Goal: Transaction & Acquisition: Purchase product/service

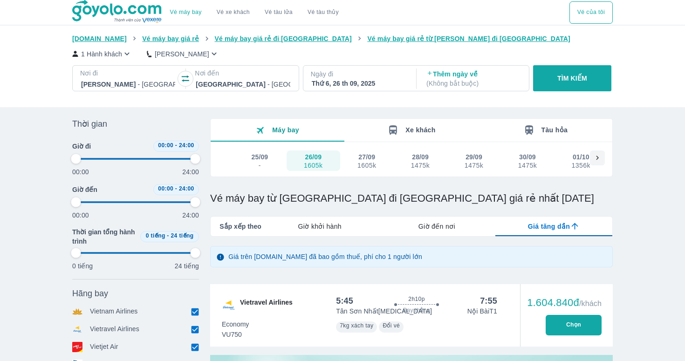
scroll to position [82, 0]
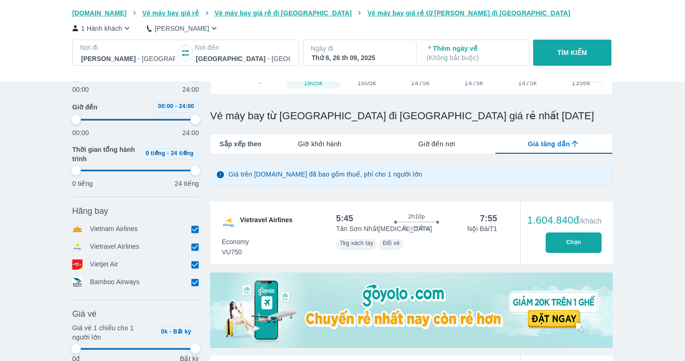
click at [467, 43] on div "Thêm ngày về ( Không bắt buộc )" at bounding box center [473, 53] width 111 height 26
click at [464, 49] on p "Thêm ngày về ( Không bắt buộc )" at bounding box center [473, 53] width 94 height 19
type input "97.9166666666667"
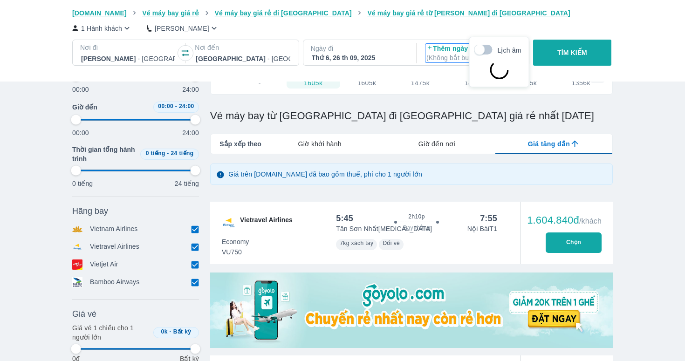
scroll to position [54, 0]
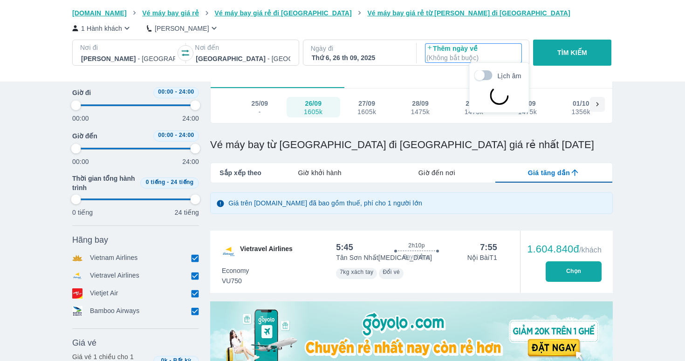
type input "97.9166666666667"
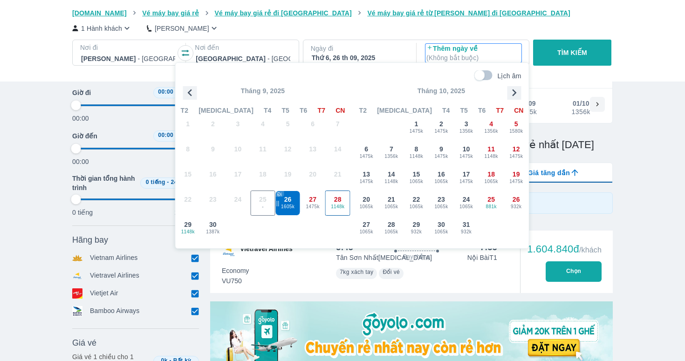
click at [346, 211] on div "28 1148k" at bounding box center [337, 203] width 24 height 24
type input "97.9166666666667"
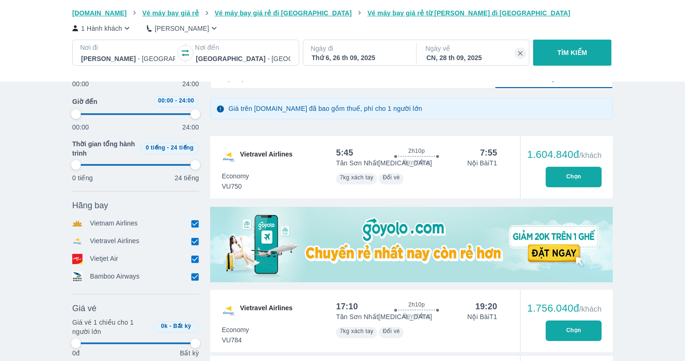
scroll to position [149, 0]
click at [197, 239] on input "checkbox" at bounding box center [194, 241] width 8 height 8
checkbox input "false"
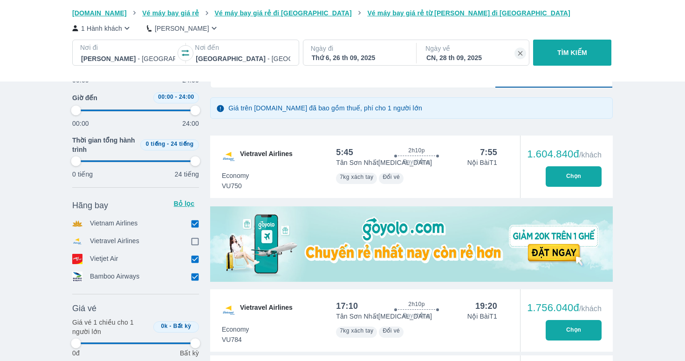
click at [194, 254] on icon at bounding box center [195, 259] width 10 height 10
type input "97.9166666666667"
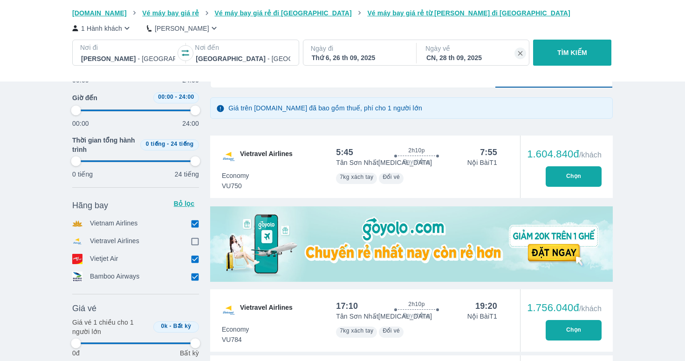
type input "97.9166666666667"
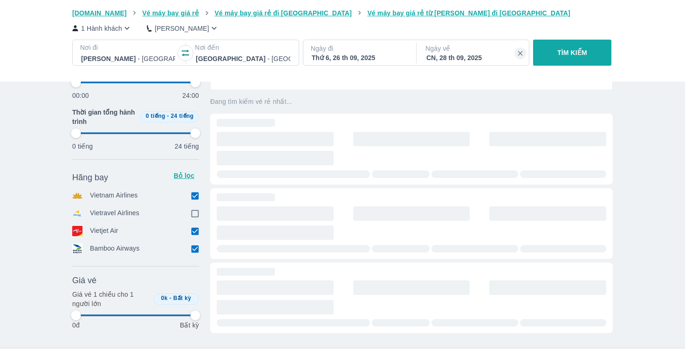
click at [194, 275] on div "Giá vé Bỏ lọc" at bounding box center [135, 280] width 127 height 11
type input "97.9166666666667"
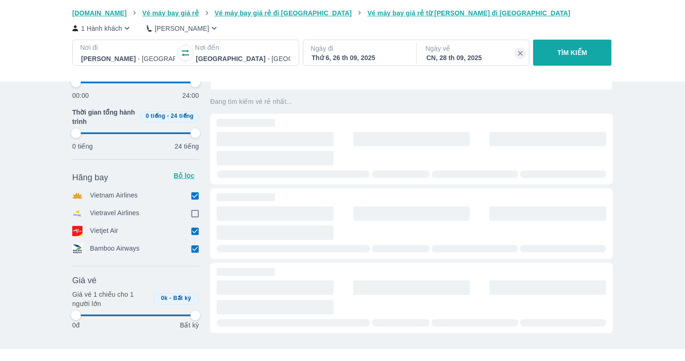
type input "97.9166666666667"
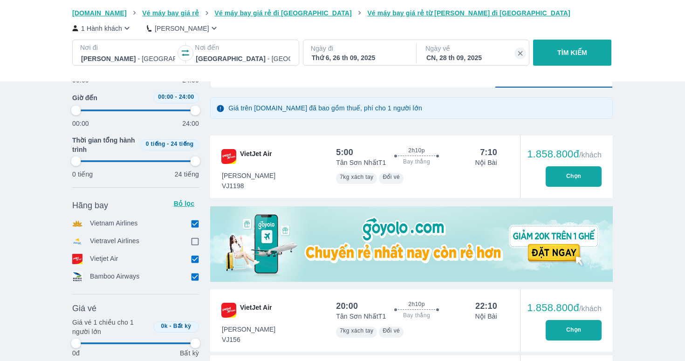
click at [191, 253] on div "Hãng bay Bỏ lọc Vietnam Airlines Vietravel Airlines Vietjet Air Bamboo Airways" at bounding box center [135, 240] width 127 height 89
click at [194, 257] on input "checkbox" at bounding box center [194, 259] width 8 height 8
checkbox input "false"
type input "97.9166666666667"
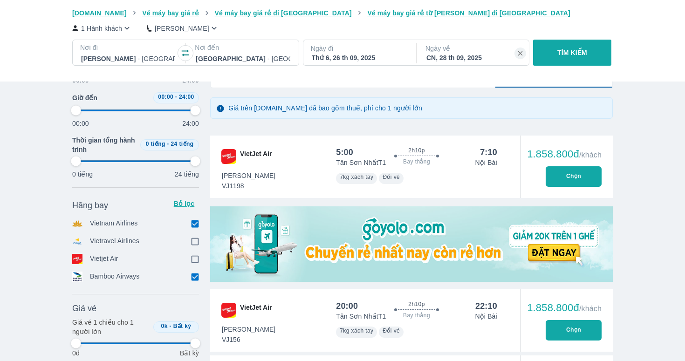
type input "97.9166666666667"
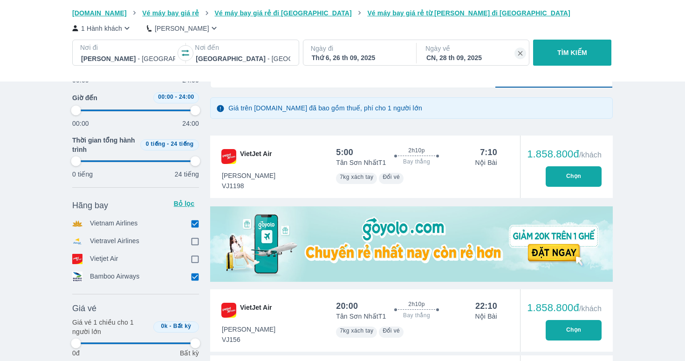
type input "97.9166666666667"
click at [195, 303] on div "Giá vé Bỏ lọc" at bounding box center [135, 308] width 127 height 11
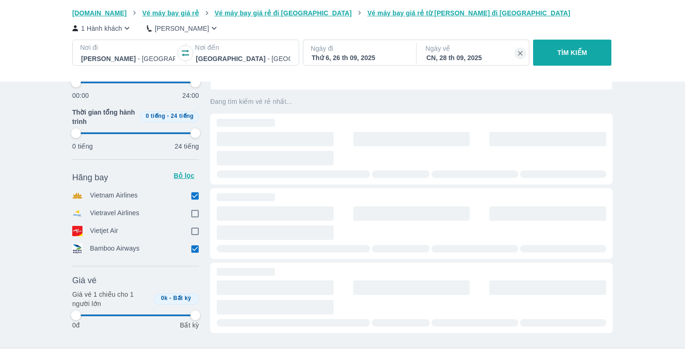
type input "97.9166666666667"
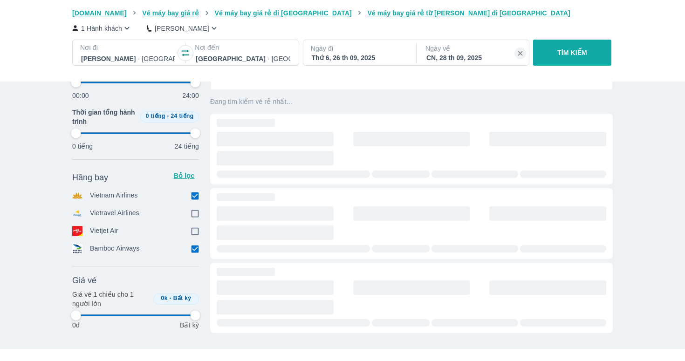
type input "97.9166666666667"
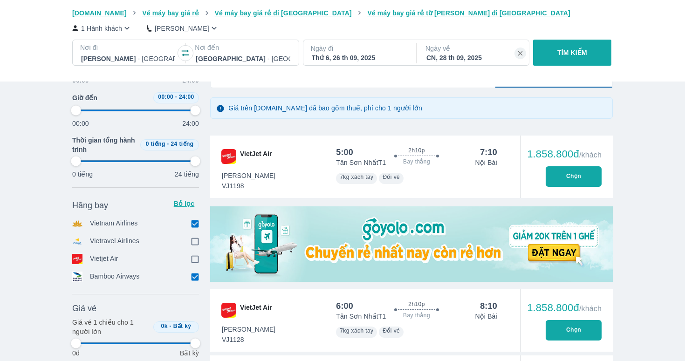
type input "97.9166666666667"
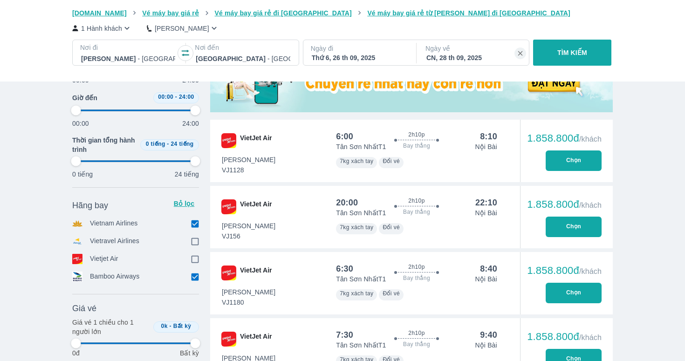
scroll to position [539, 0]
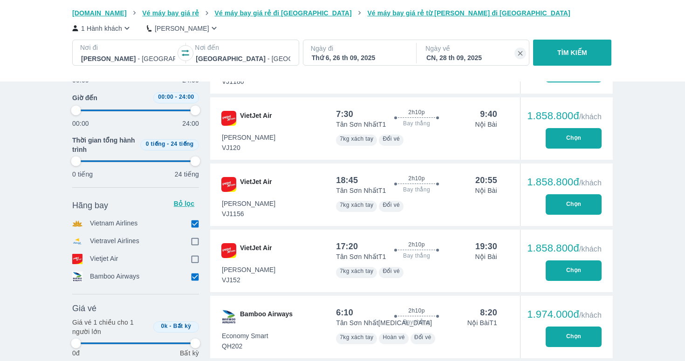
type input "97.9166666666667"
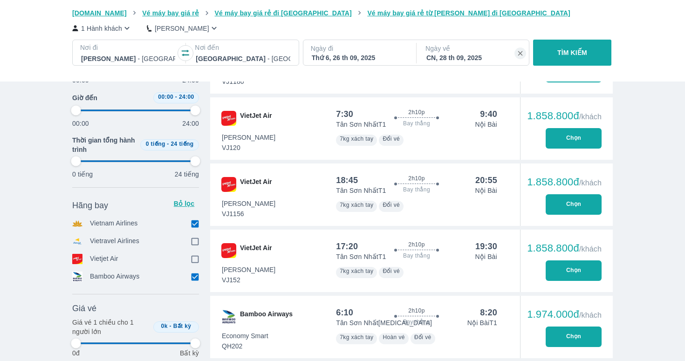
type input "97.9166666666667"
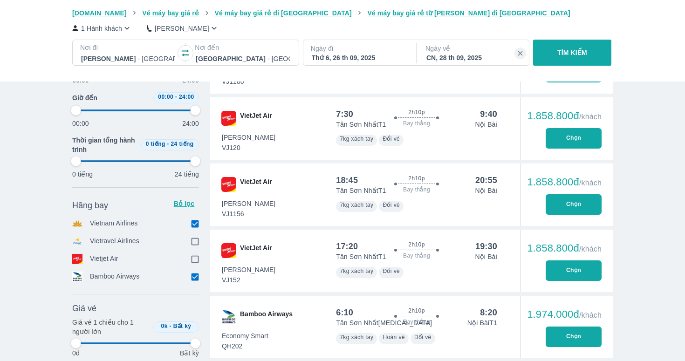
type input "97.9166666666667"
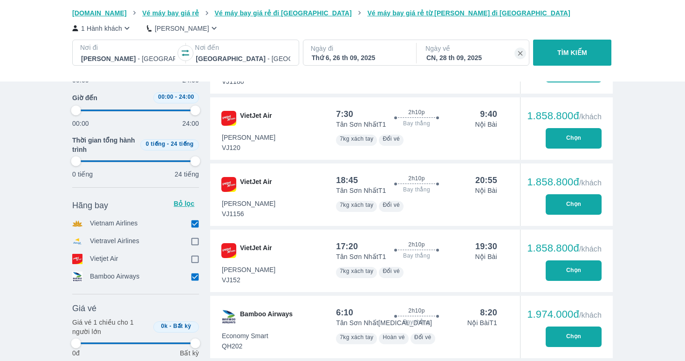
click at [196, 276] on input "checkbox" at bounding box center [194, 276] width 8 height 8
checkbox input "false"
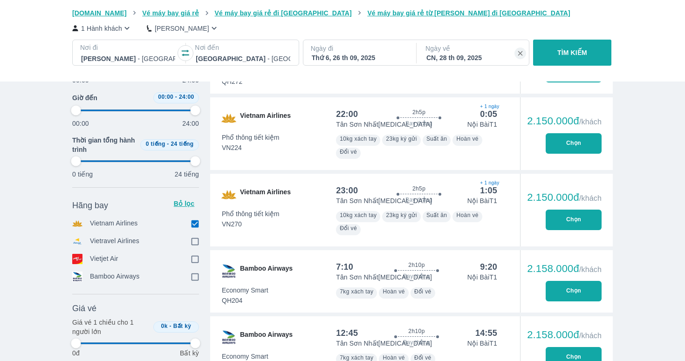
type input "97.9166666666667"
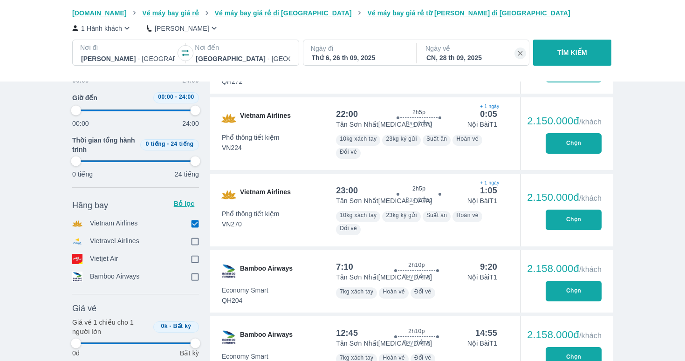
type input "97.9166666666667"
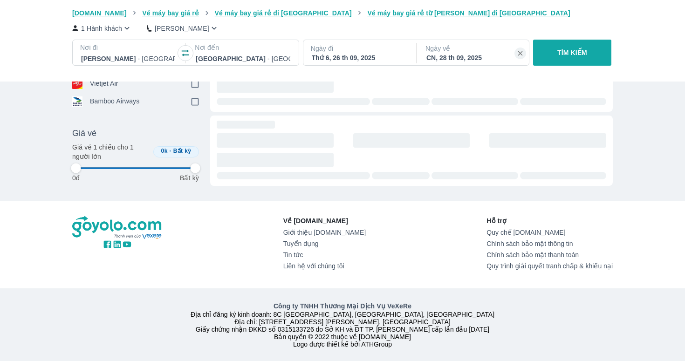
type input "97.9166666666667"
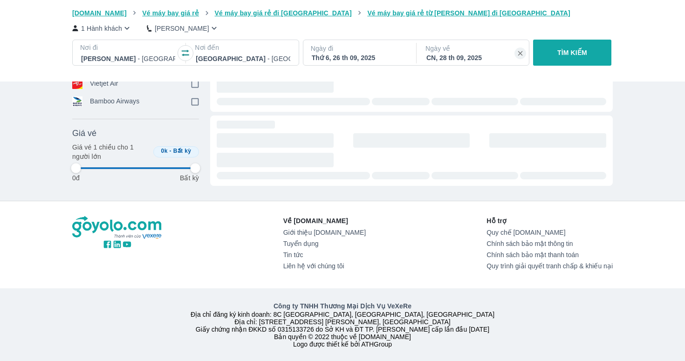
type input "97.9166666666667"
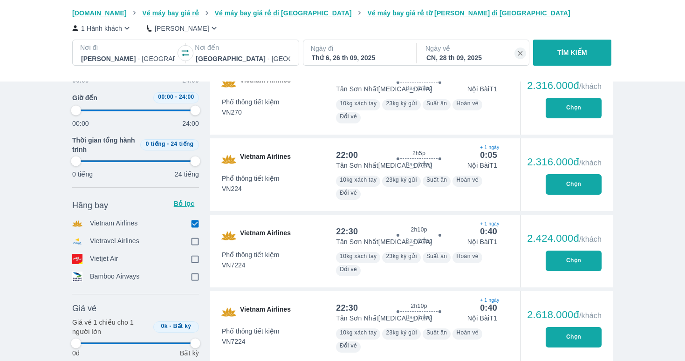
scroll to position [519, 0]
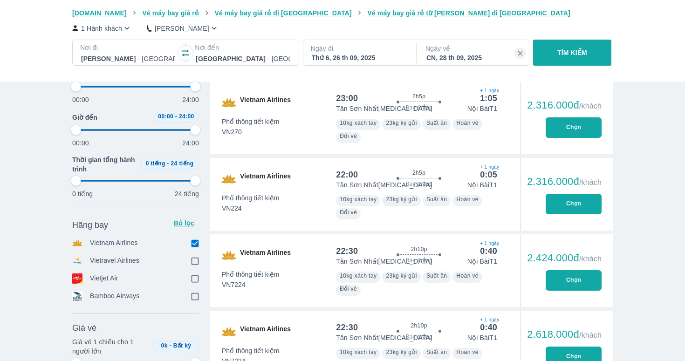
click at [578, 133] on button "Chọn" at bounding box center [573, 127] width 56 height 20
type input "97.9166666666667"
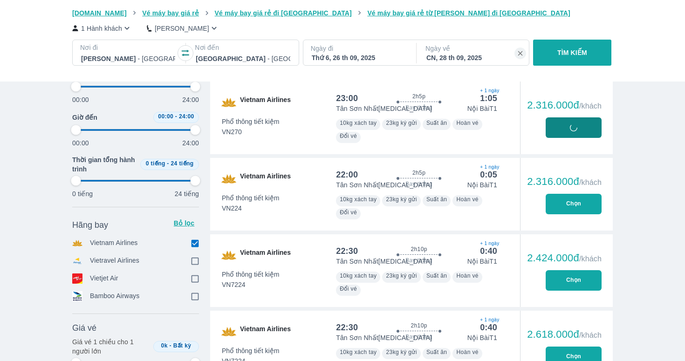
type input "97.9166666666667"
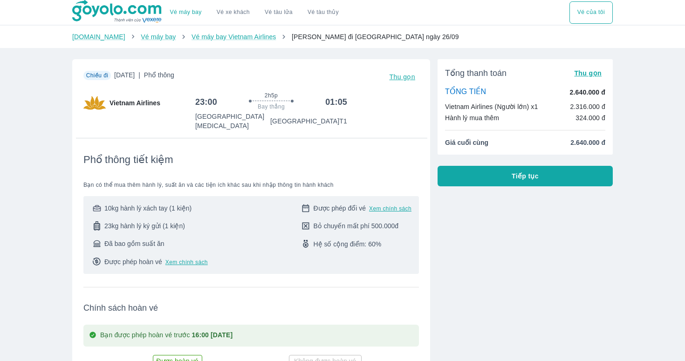
click at [497, 176] on button "Tiếp tục" at bounding box center [524, 176] width 175 height 20
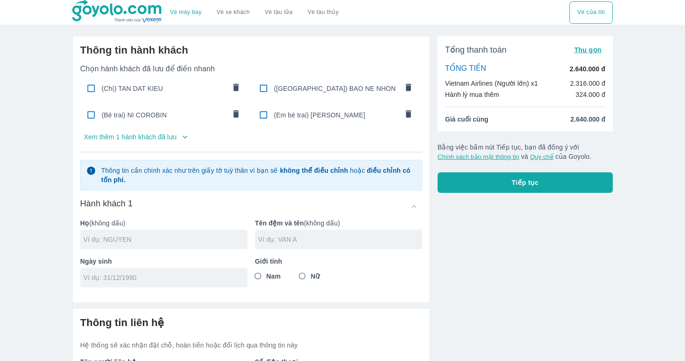
click at [142, 95] on div "(Chị) TAN DAT KIEU" at bounding box center [164, 88] width 168 height 22
checkbox input "true"
type input "TAN DAT"
type input "KIEU"
type input "15/05/2002"
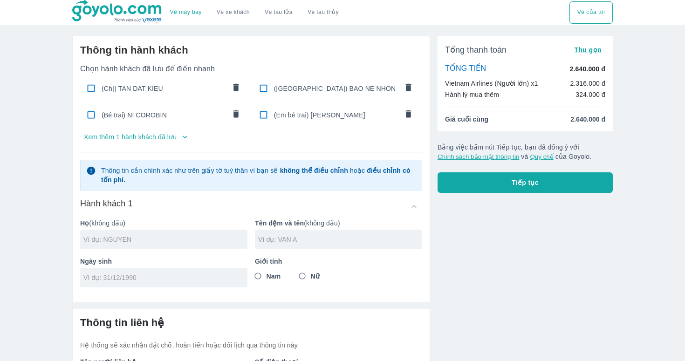
radio input "true"
type input "TAN DAT KIEU"
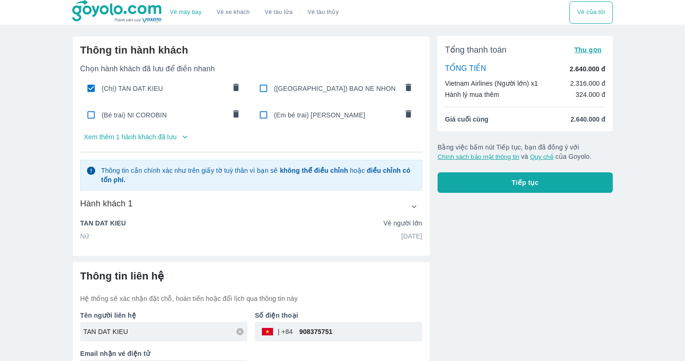
click at [463, 172] on button "Tiếp tục" at bounding box center [524, 182] width 175 height 20
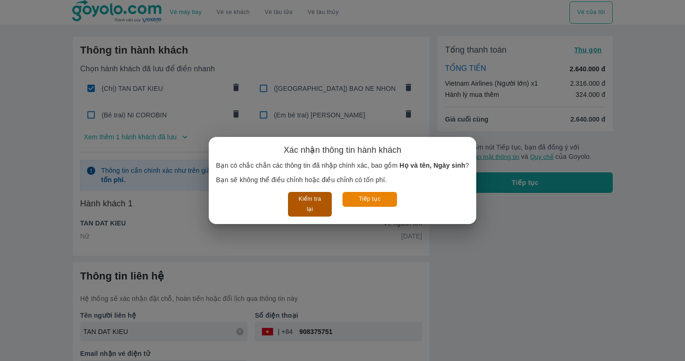
click at [311, 205] on button "Kiểm tra lại" at bounding box center [309, 204] width 43 height 25
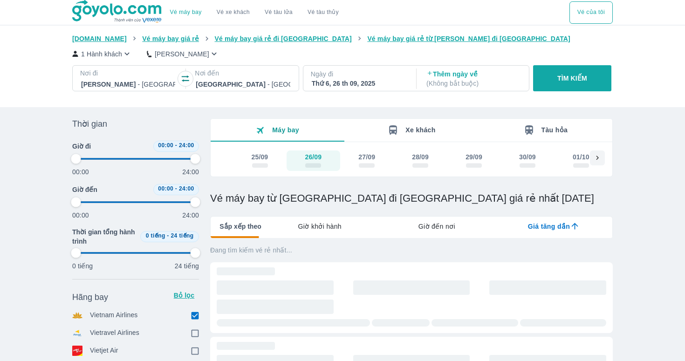
type input "97.9166666666667"
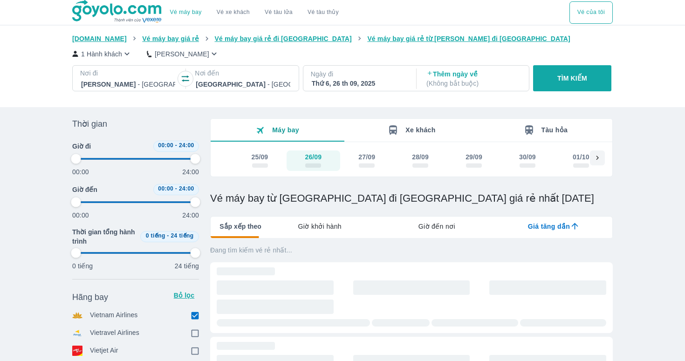
type input "97.9166666666667"
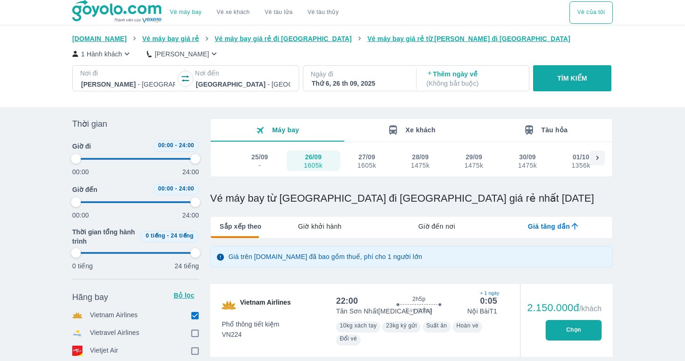
type input "97.9166666666667"
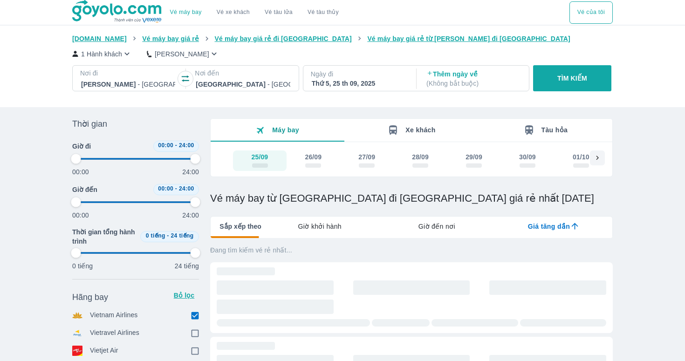
click at [452, 85] on p "( Không bắt buộc )" at bounding box center [473, 83] width 94 height 9
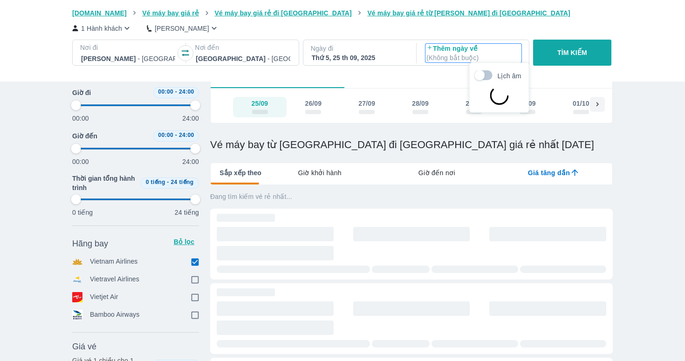
type input "97.9166666666667"
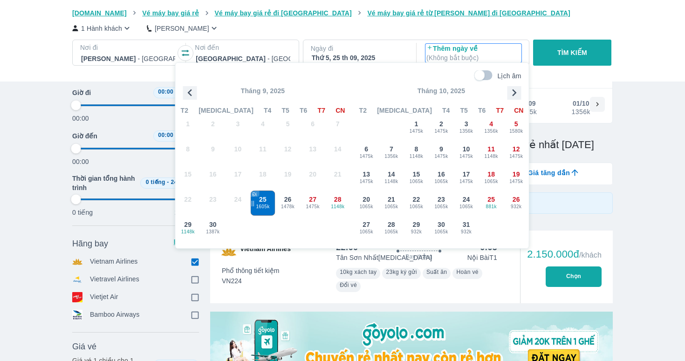
type input "97.9166666666667"
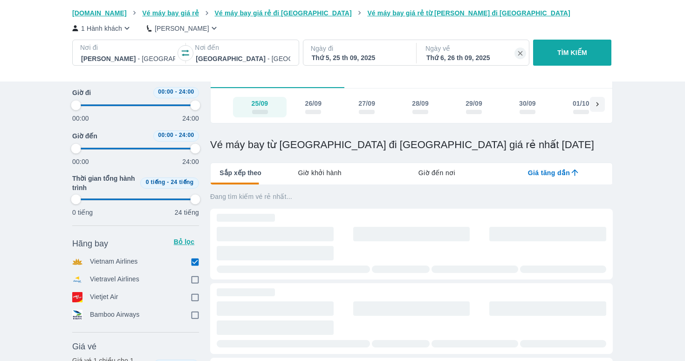
click at [460, 61] on div "Thứ 6, 26 th 09, 2025" at bounding box center [473, 57] width 94 height 9
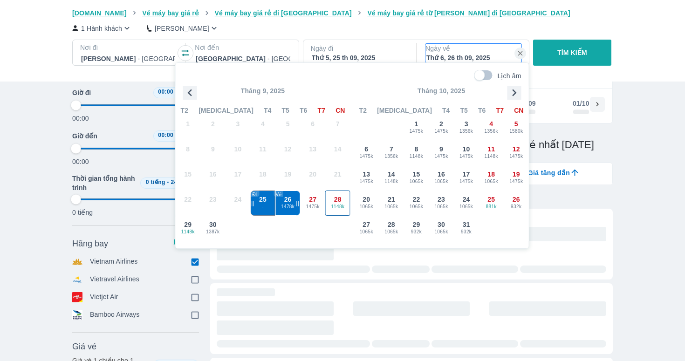
click at [342, 200] on div "28 1148k" at bounding box center [337, 203] width 24 height 24
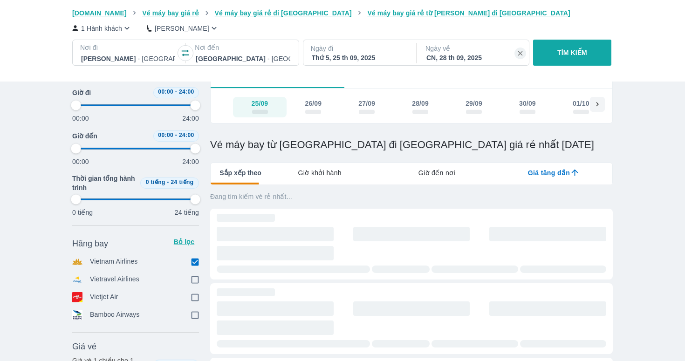
click at [357, 59] on div "Thứ 5, 25 th 09, 2025" at bounding box center [359, 57] width 94 height 9
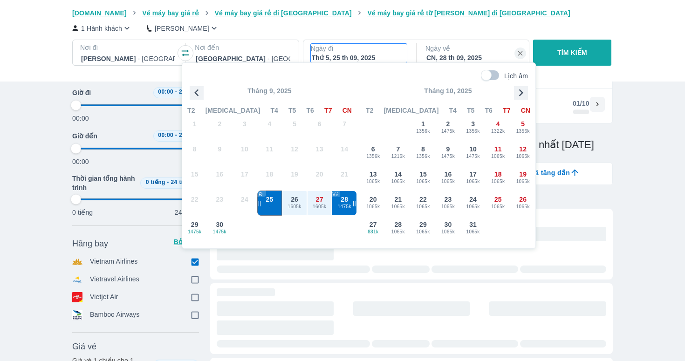
click at [304, 205] on span "1605k" at bounding box center [294, 206] width 24 height 7
type input "97.9166666666667"
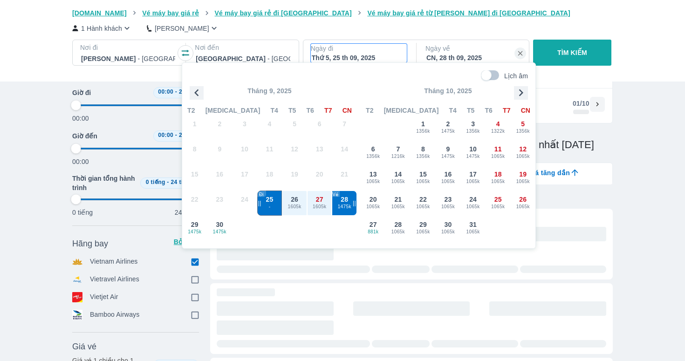
type input "97.9166666666667"
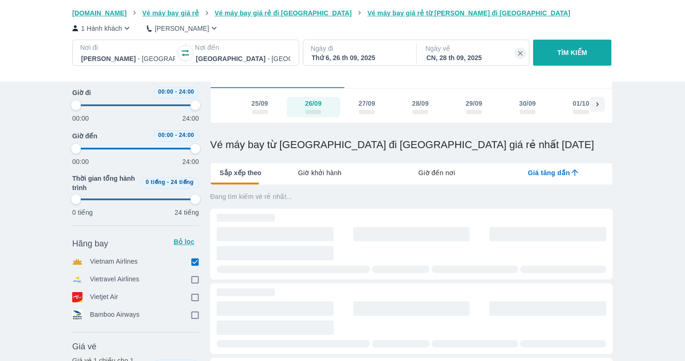
type input "97.9166666666667"
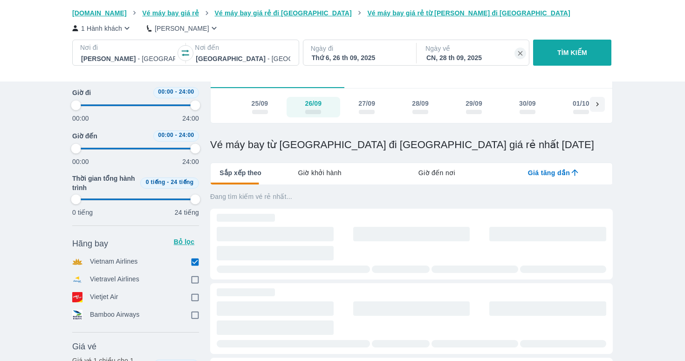
type input "97.9166666666667"
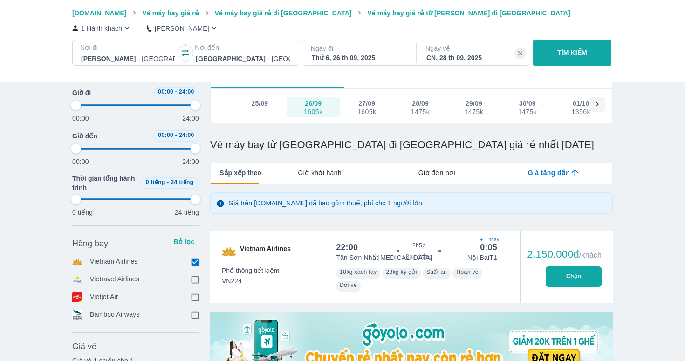
click at [561, 40] on button "TÌM KIẾM" at bounding box center [572, 53] width 78 height 26
type input "97.9166666666667"
checkbox input "true"
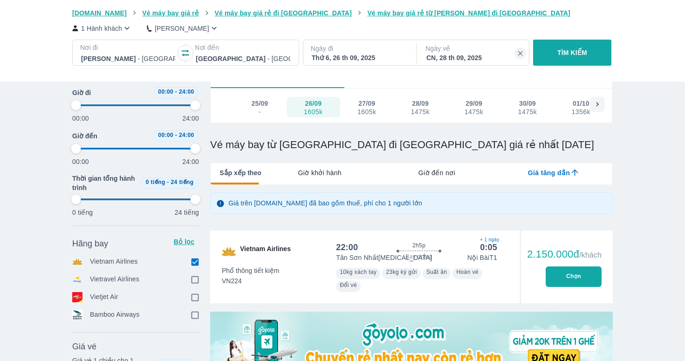
checkbox input "true"
type input "97.9166666666667"
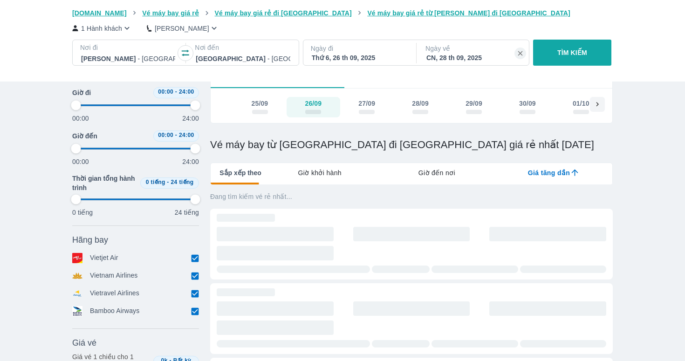
type input "97.9166666666667"
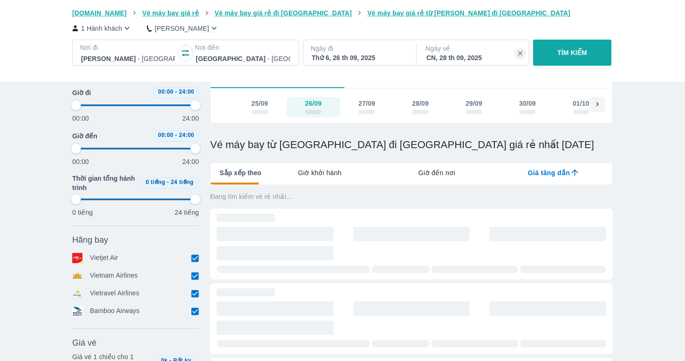
type input "97.9166666666667"
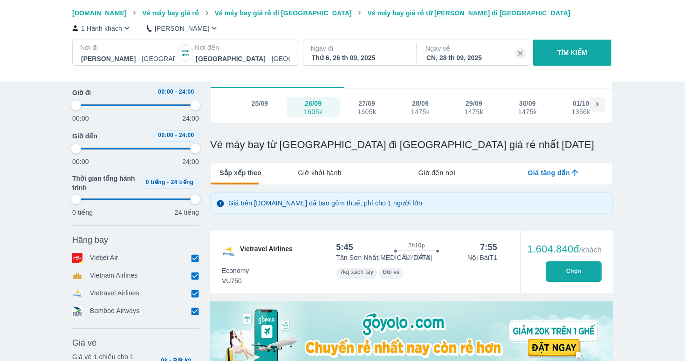
scroll to position [1, 0]
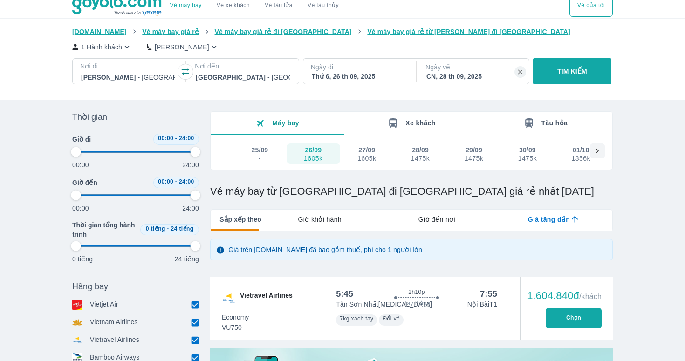
type input "97.9166666666667"
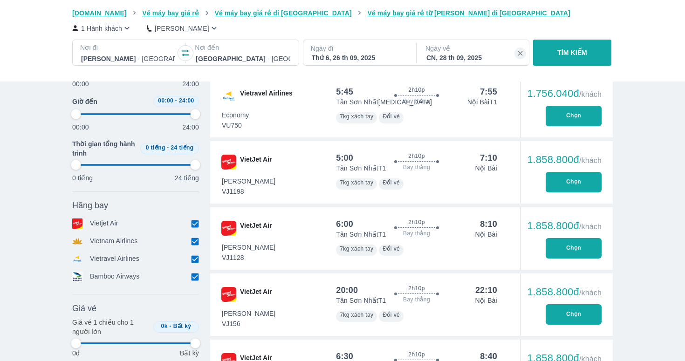
scroll to position [498, 0]
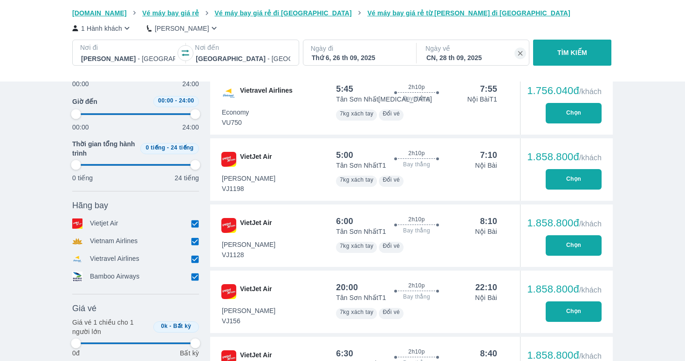
type input "97.9166666666667"
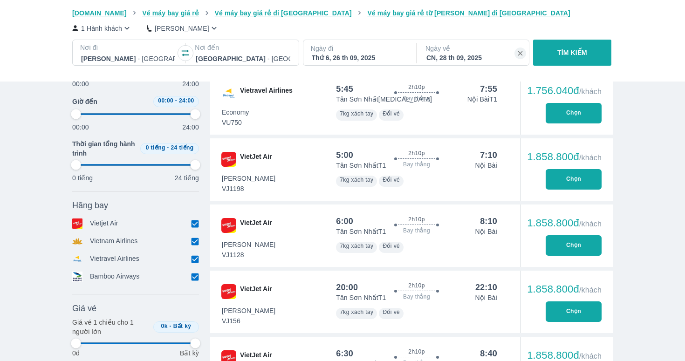
type input "97.9166666666667"
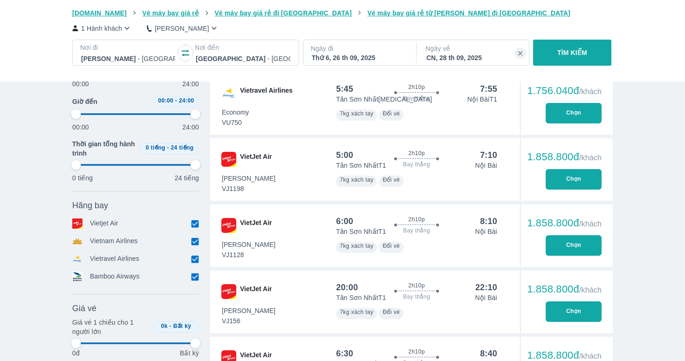
type input "97.9166666666667"
click at [197, 222] on input "checkbox" at bounding box center [194, 223] width 8 height 8
checkbox input "false"
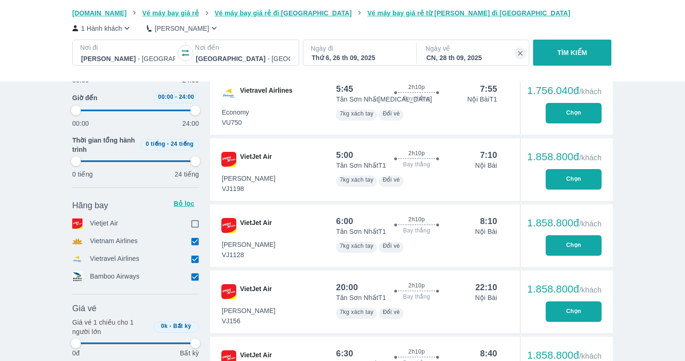
click at [195, 263] on input "checkbox" at bounding box center [194, 259] width 8 height 8
checkbox input "false"
click at [195, 280] on input "checkbox" at bounding box center [194, 276] width 8 height 8
checkbox input "false"
type input "97.9166666666667"
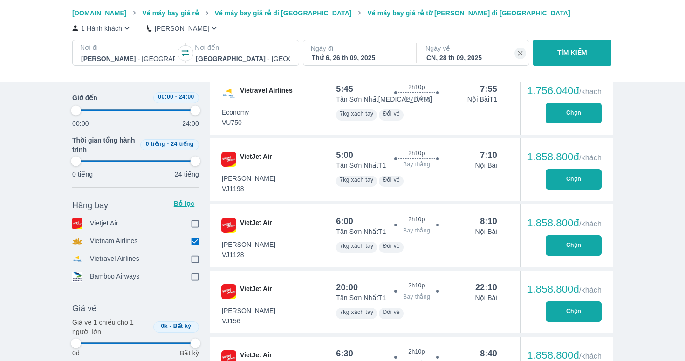
type input "97.9166666666667"
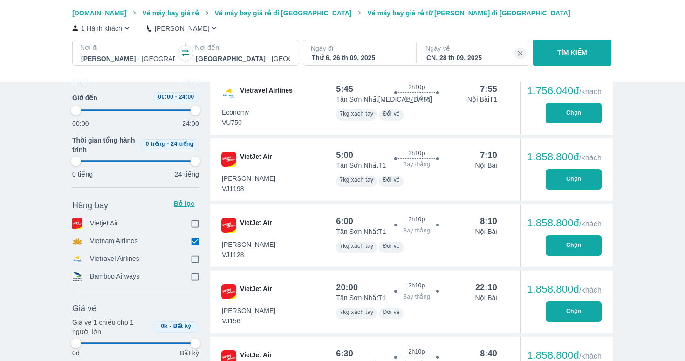
type input "97.9166666666667"
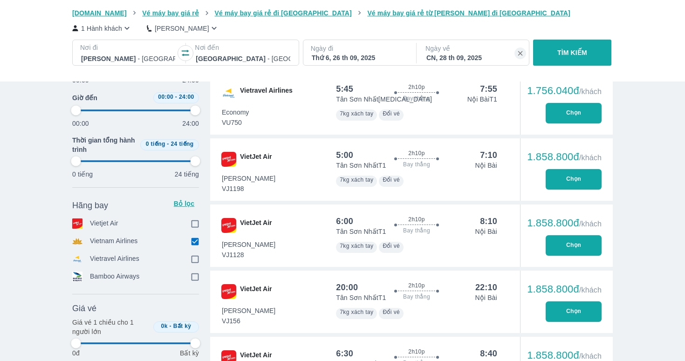
type input "97.9166666666667"
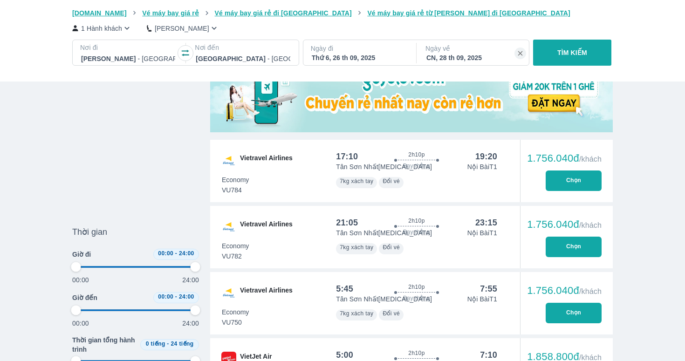
type input "97.9166666666667"
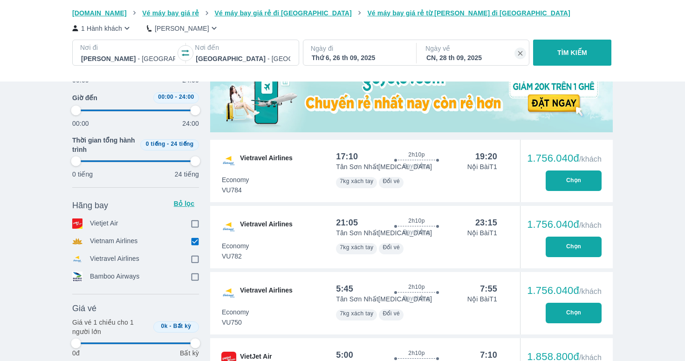
type input "97.9166666666667"
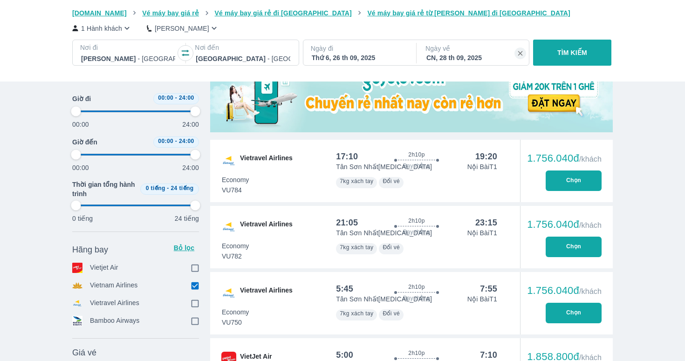
scroll to position [0, 0]
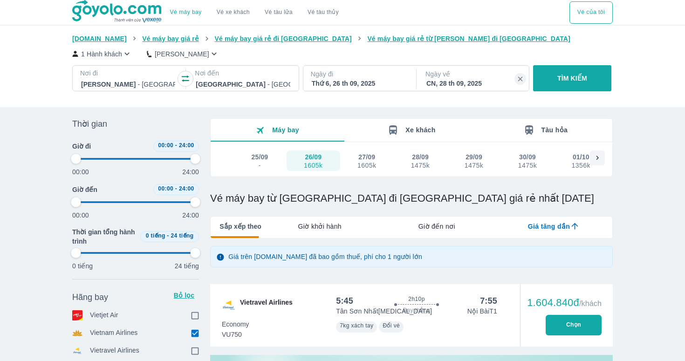
type input "97.9166666666667"
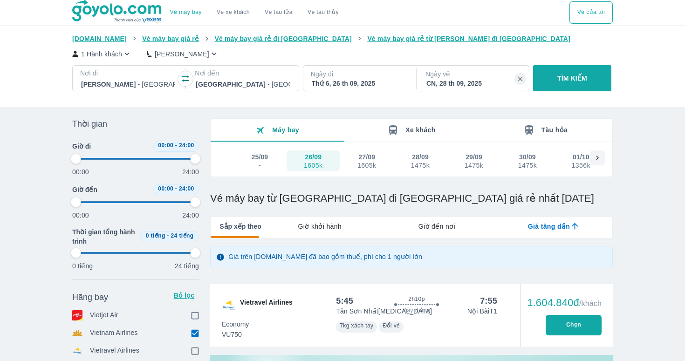
type input "97.9166666666667"
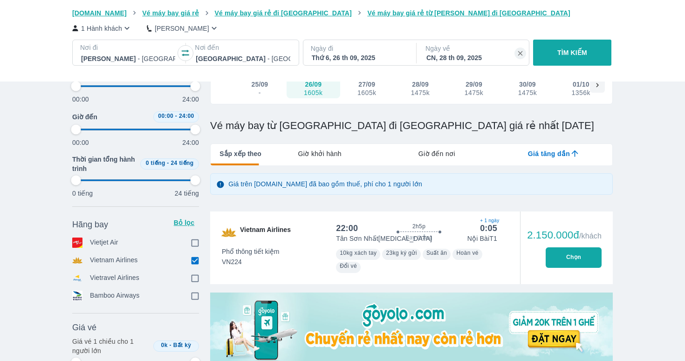
scroll to position [73, 0]
click at [571, 264] on button "Chọn" at bounding box center [573, 257] width 56 height 20
type input "97.9166666666667"
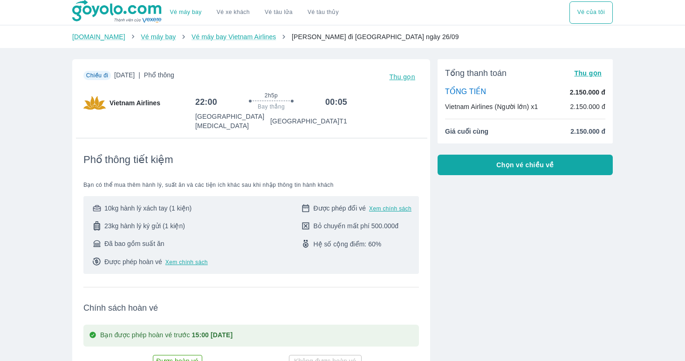
click at [492, 161] on button "Chọn vé chiều về" at bounding box center [524, 165] width 175 height 20
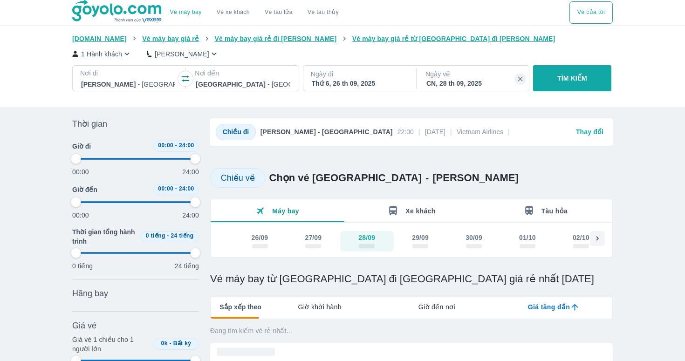
type input "97.9166666666667"
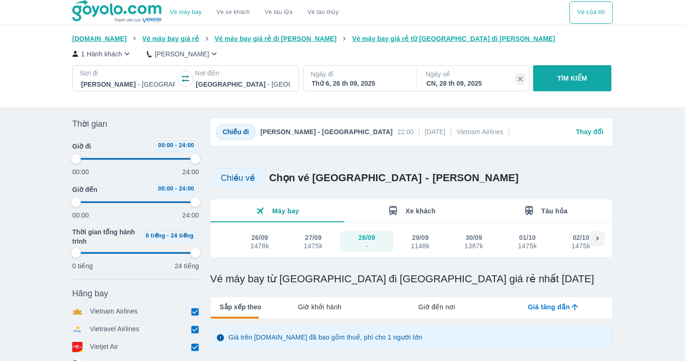
type input "97.9166666666667"
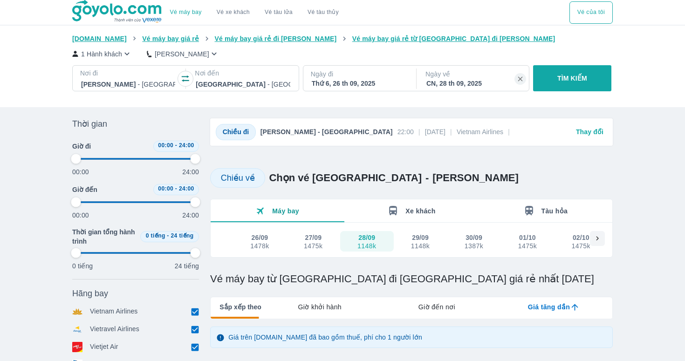
type input "97.9166666666667"
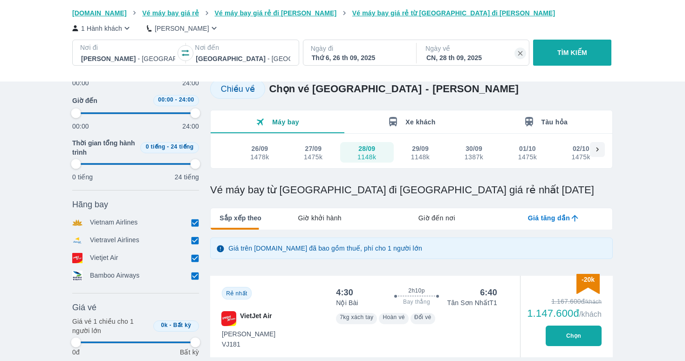
type input "97.9166666666667"
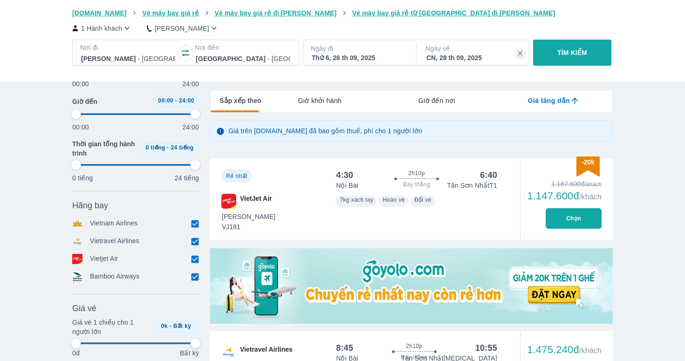
type input "97.9166666666667"
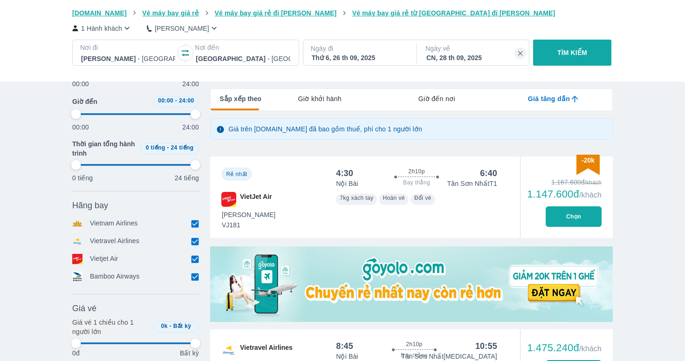
scroll to position [272, 0]
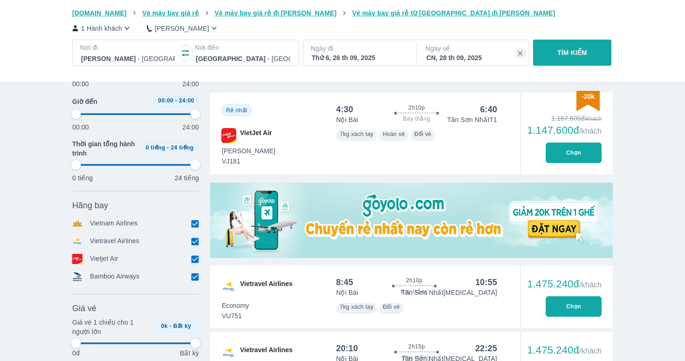
type input "97.9166666666667"
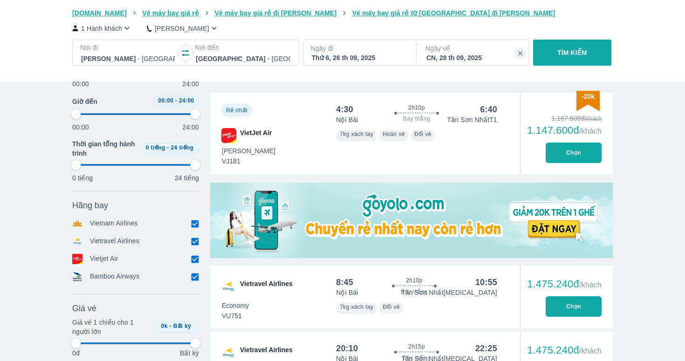
type input "97.9166666666667"
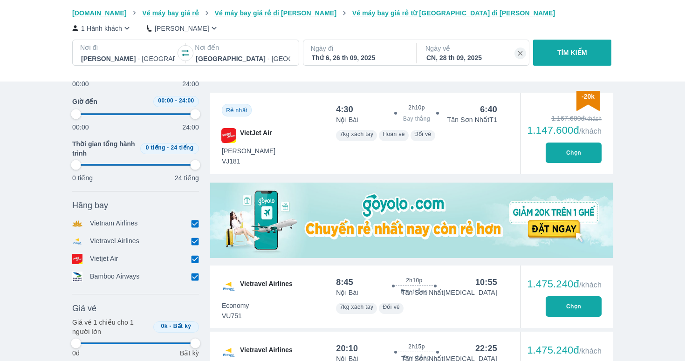
type input "97.9166666666667"
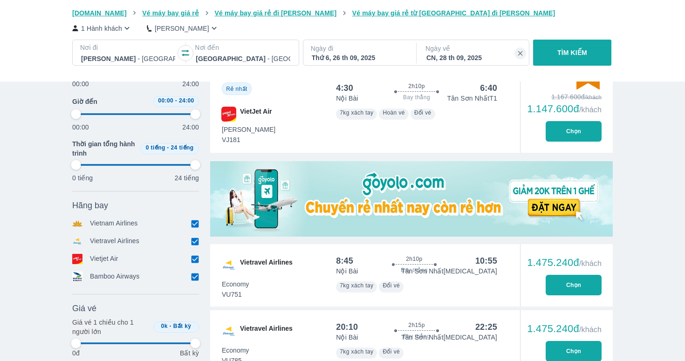
type input "97.9166666666667"
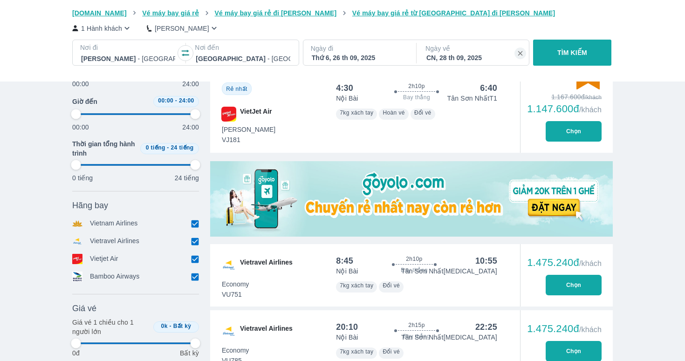
type input "97.9166666666667"
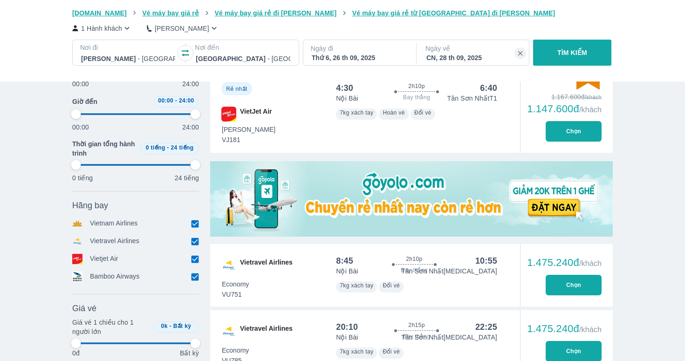
type input "97.9166666666667"
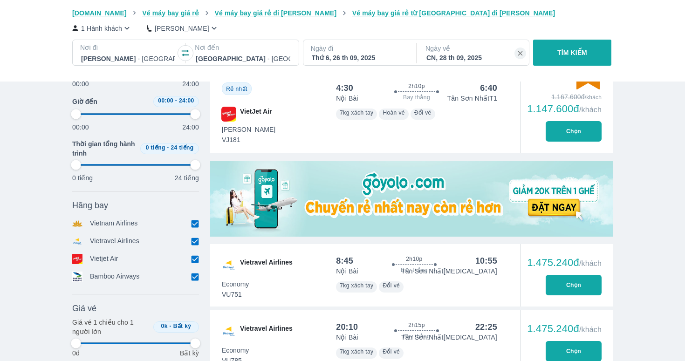
type input "97.9166666666667"
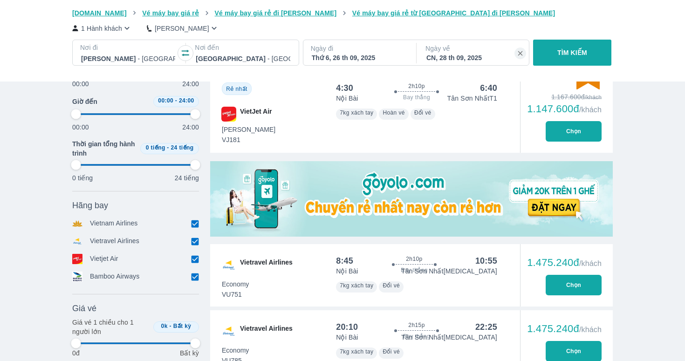
type input "97.9166666666667"
click at [594, 128] on button "Chọn" at bounding box center [573, 131] width 56 height 20
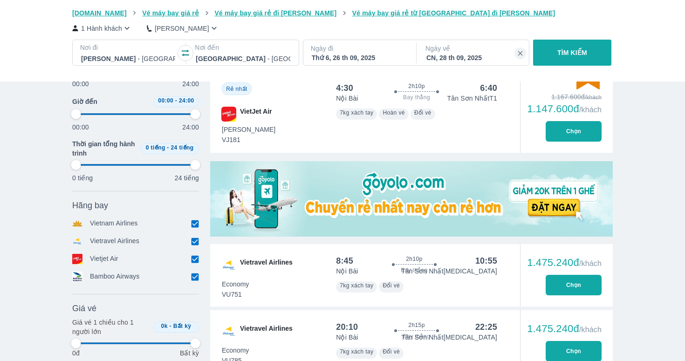
type input "97.9166666666667"
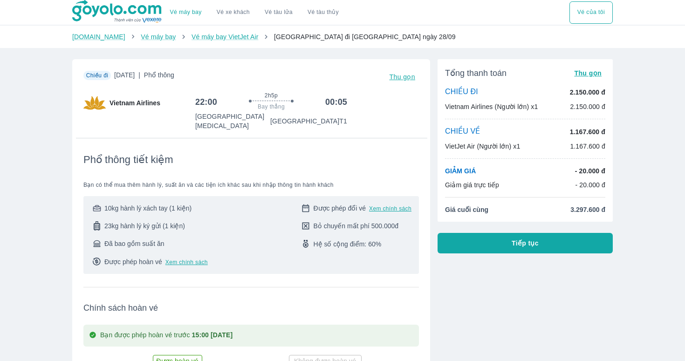
click at [495, 248] on button "Tiếp tục" at bounding box center [524, 243] width 175 height 20
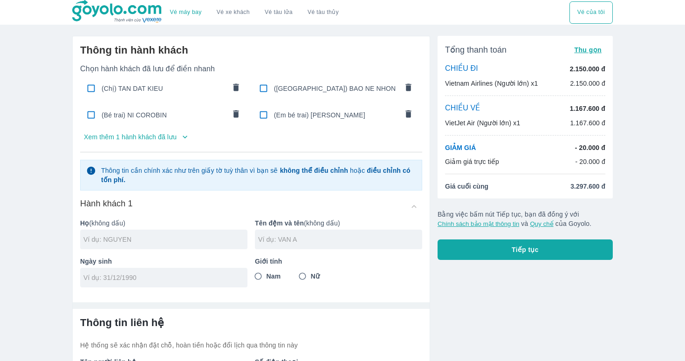
click at [179, 90] on span "(Chị) TAN DAT KIEU" at bounding box center [164, 88] width 124 height 9
checkbox input "true"
type input "TAN DAT"
type input "KIEU"
type input "15/05/2002"
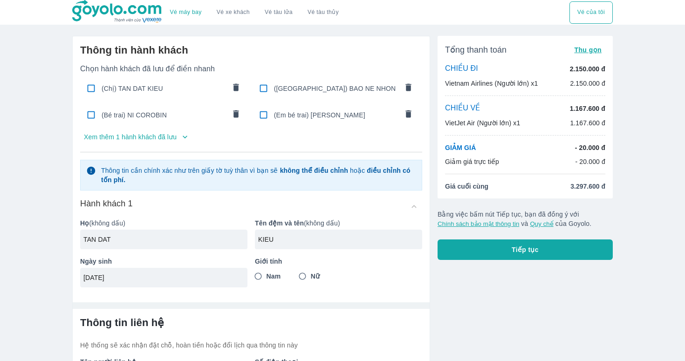
radio input "true"
type input "TAN DAT KIEU"
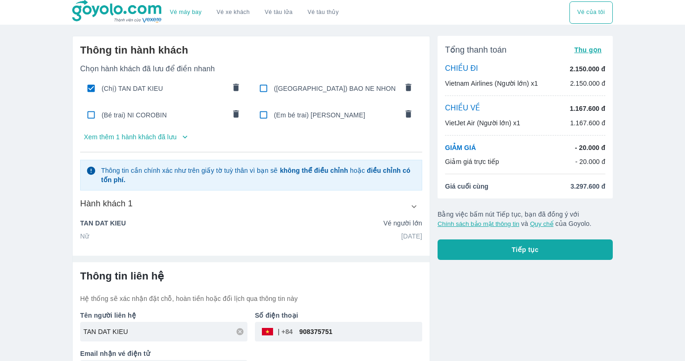
click at [266, 89] on input "checkbox" at bounding box center [263, 88] width 18 height 18
checkbox input "false"
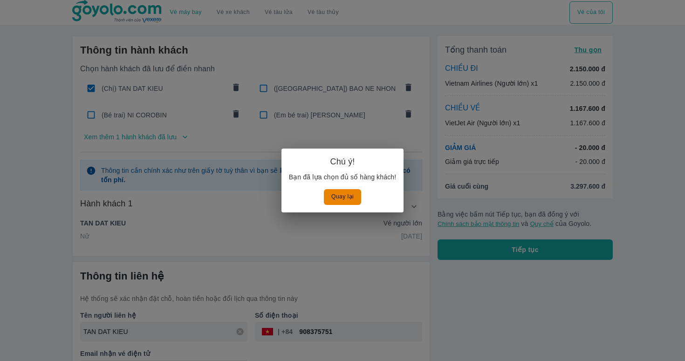
click at [346, 201] on button "Quay lại" at bounding box center [342, 196] width 37 height 15
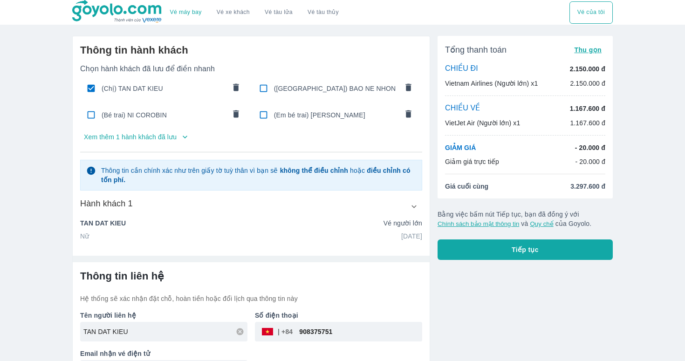
click at [542, 258] on button "Tiếp tục" at bounding box center [524, 249] width 175 height 20
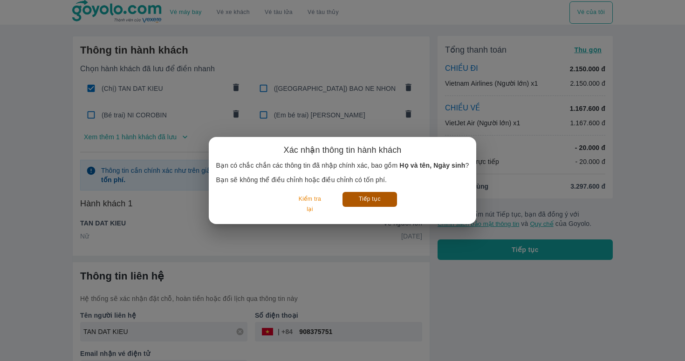
click at [378, 201] on button "Tiếp tục" at bounding box center [369, 199] width 54 height 14
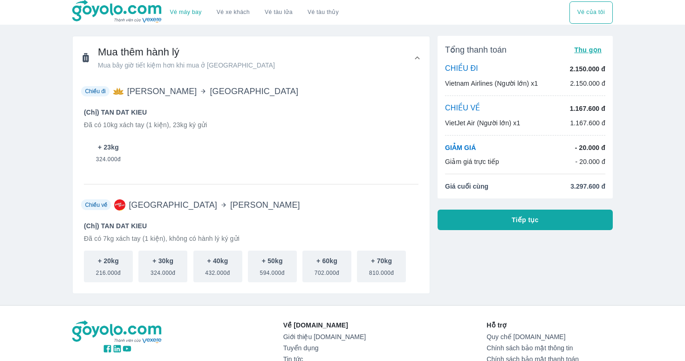
click at [115, 146] on p "+ 23kg" at bounding box center [108, 146] width 21 height 9
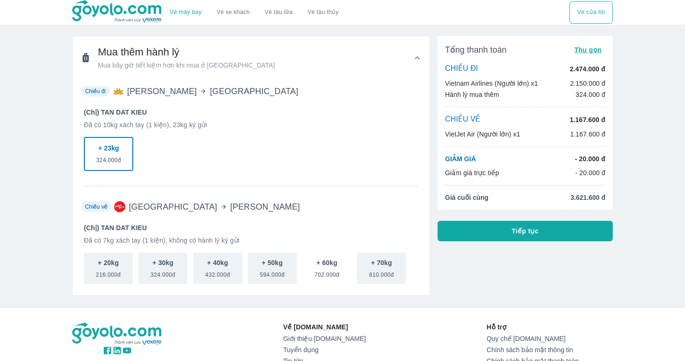
click at [314, 253] on button "+ 60kg 702.000đ" at bounding box center [326, 268] width 49 height 32
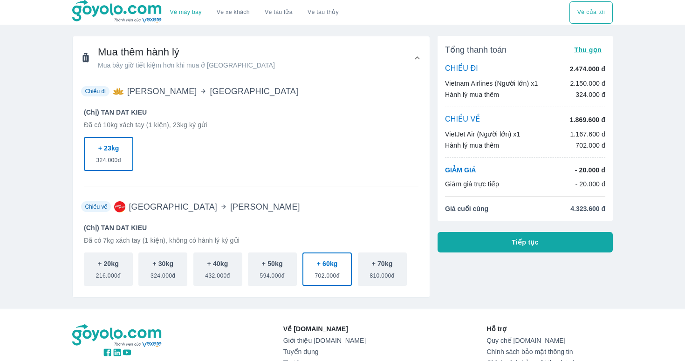
click at [487, 228] on div "Tổng thanh toán Thu gọn CHIỀU ĐI 2.474.000 đ Vietnam Airlines (Người lớn) x1 2.…" at bounding box center [524, 144] width 175 height 217
click at [487, 237] on button "Tiếp tục" at bounding box center [524, 242] width 175 height 20
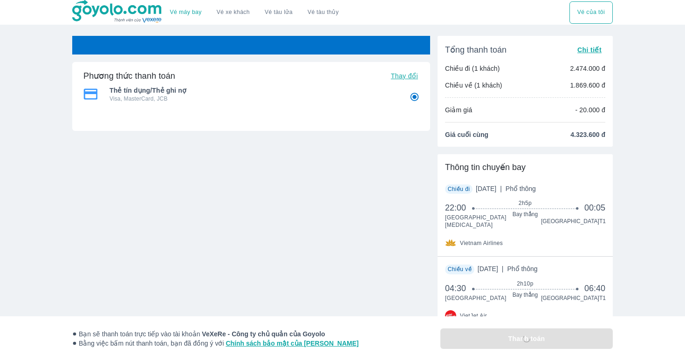
radio input "false"
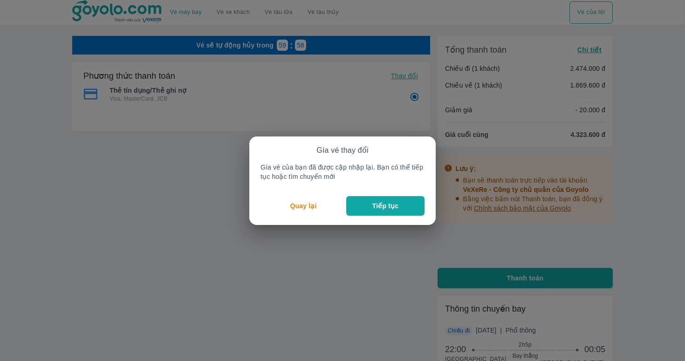
click at [380, 211] on button "Tiếp tục" at bounding box center [385, 206] width 78 height 20
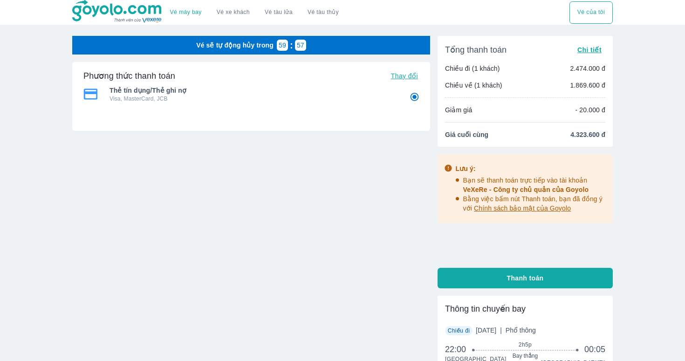
click at [520, 274] on span "Thanh toán" at bounding box center [525, 277] width 37 height 9
radio input "false"
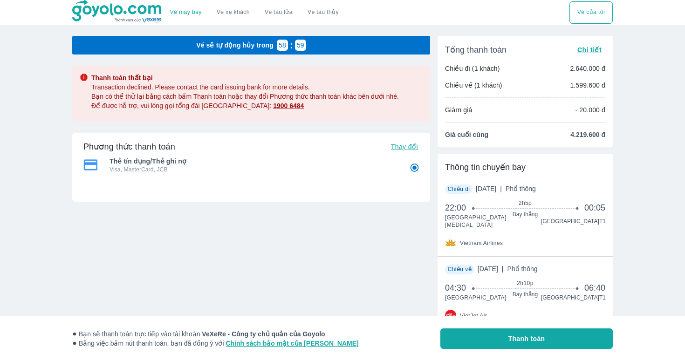
click at [530, 329] on button "Thanh toán" at bounding box center [526, 338] width 172 height 20
radio input "false"
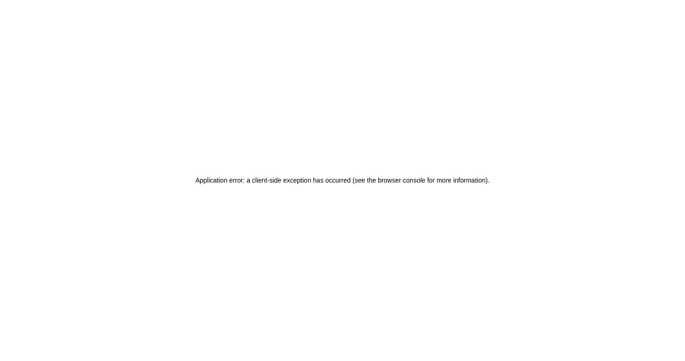
click at [346, 130] on div "Application error: a client-side exception has occurred (see the browser consol…" at bounding box center [342, 180] width 685 height 361
